Goal: Find specific page/section: Find specific page/section

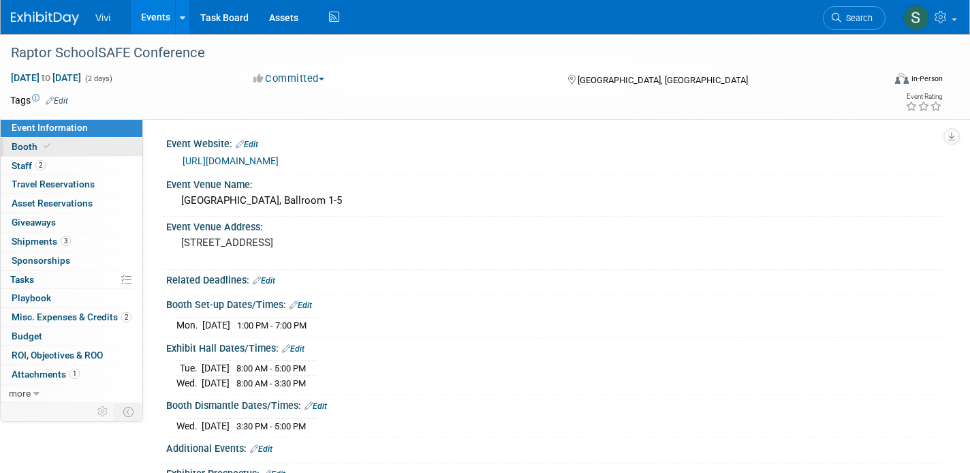
click at [72, 142] on link "Booth" at bounding box center [72, 147] width 142 height 18
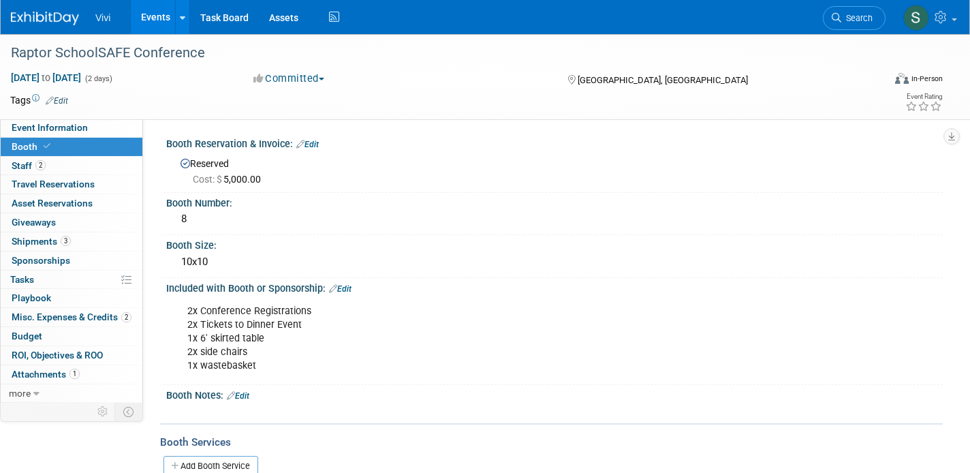
click at [30, 10] on link at bounding box center [53, 11] width 84 height 11
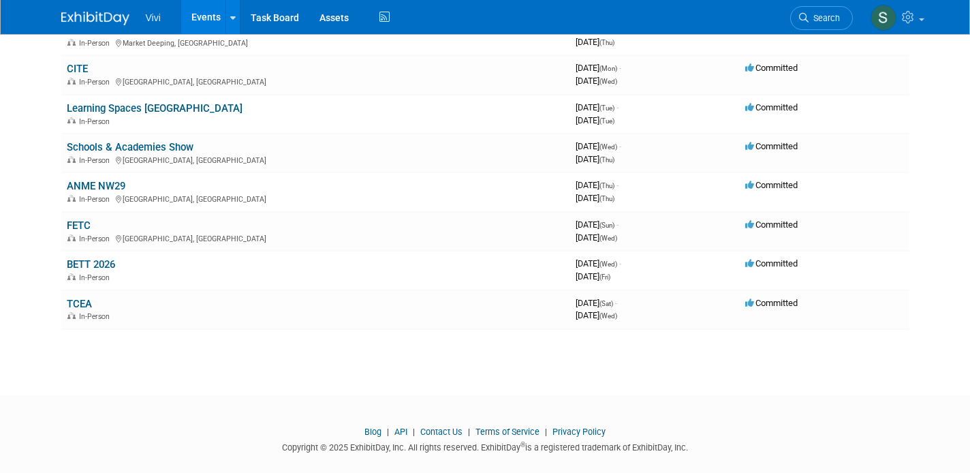
scroll to position [560, 0]
click at [78, 221] on link "FETC" at bounding box center [79, 227] width 24 height 12
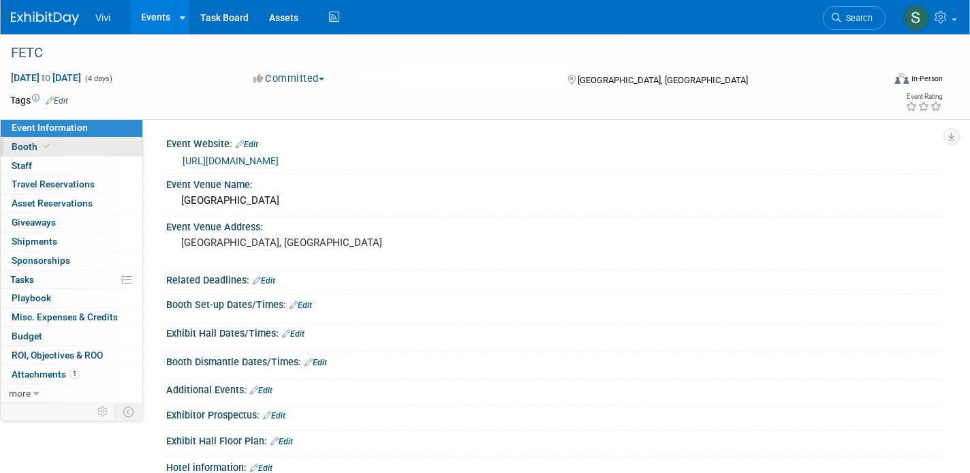
click at [88, 150] on link "Booth" at bounding box center [72, 147] width 142 height 18
